Goal: Check status: Check status

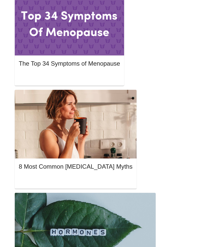
scroll to position [210, 0]
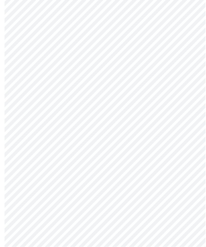
scroll to position [1196, 0]
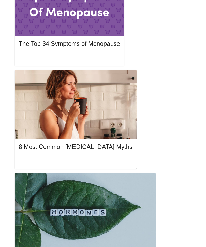
scroll to position [349, 0]
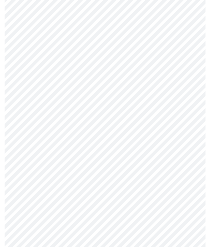
scroll to position [420, 0]
